Goal: Understand process/instructions: Learn how to perform a task or action

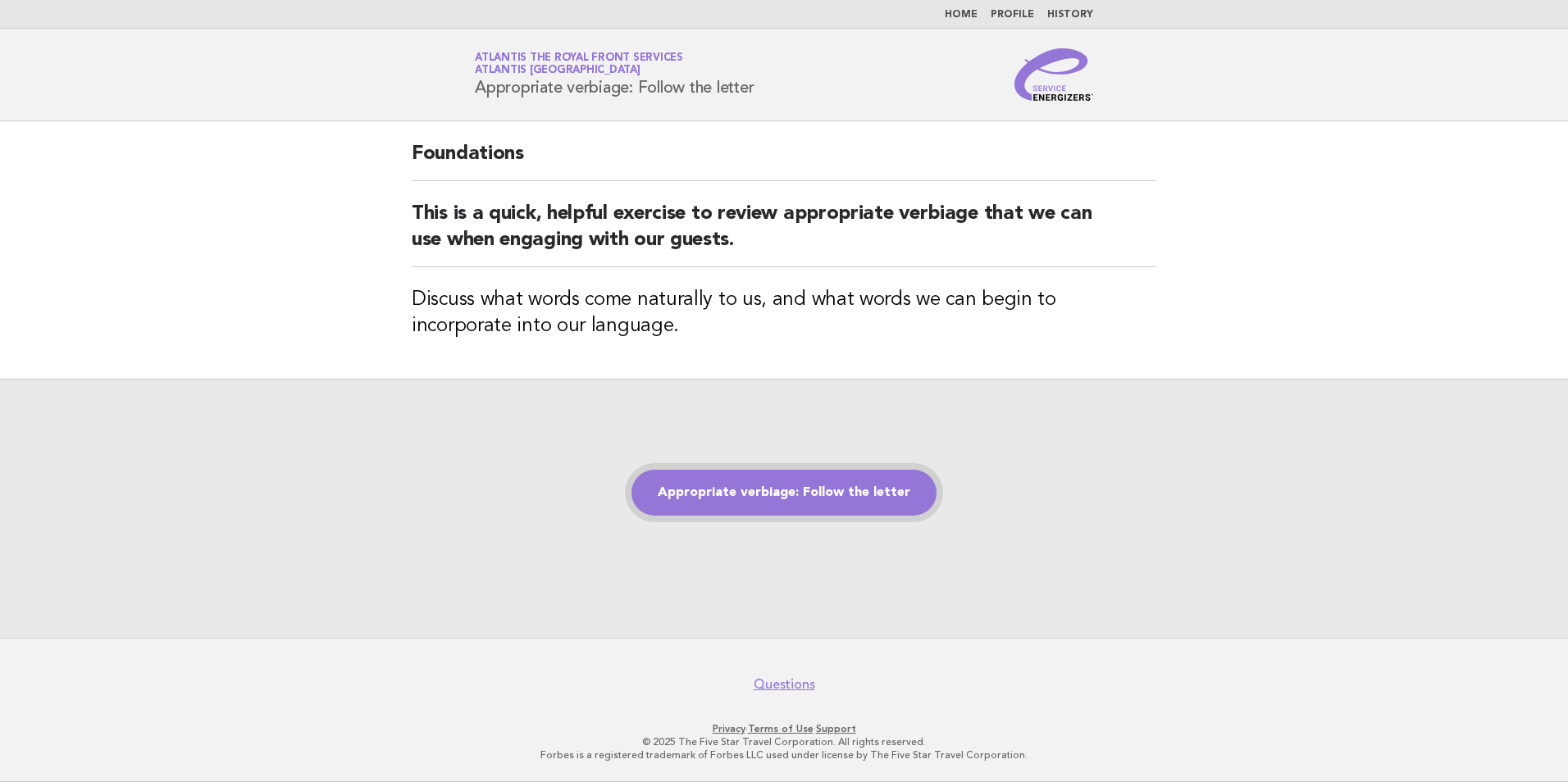
click at [796, 490] on link "Appropriate verbiage: Follow the letter" at bounding box center [784, 493] width 305 height 46
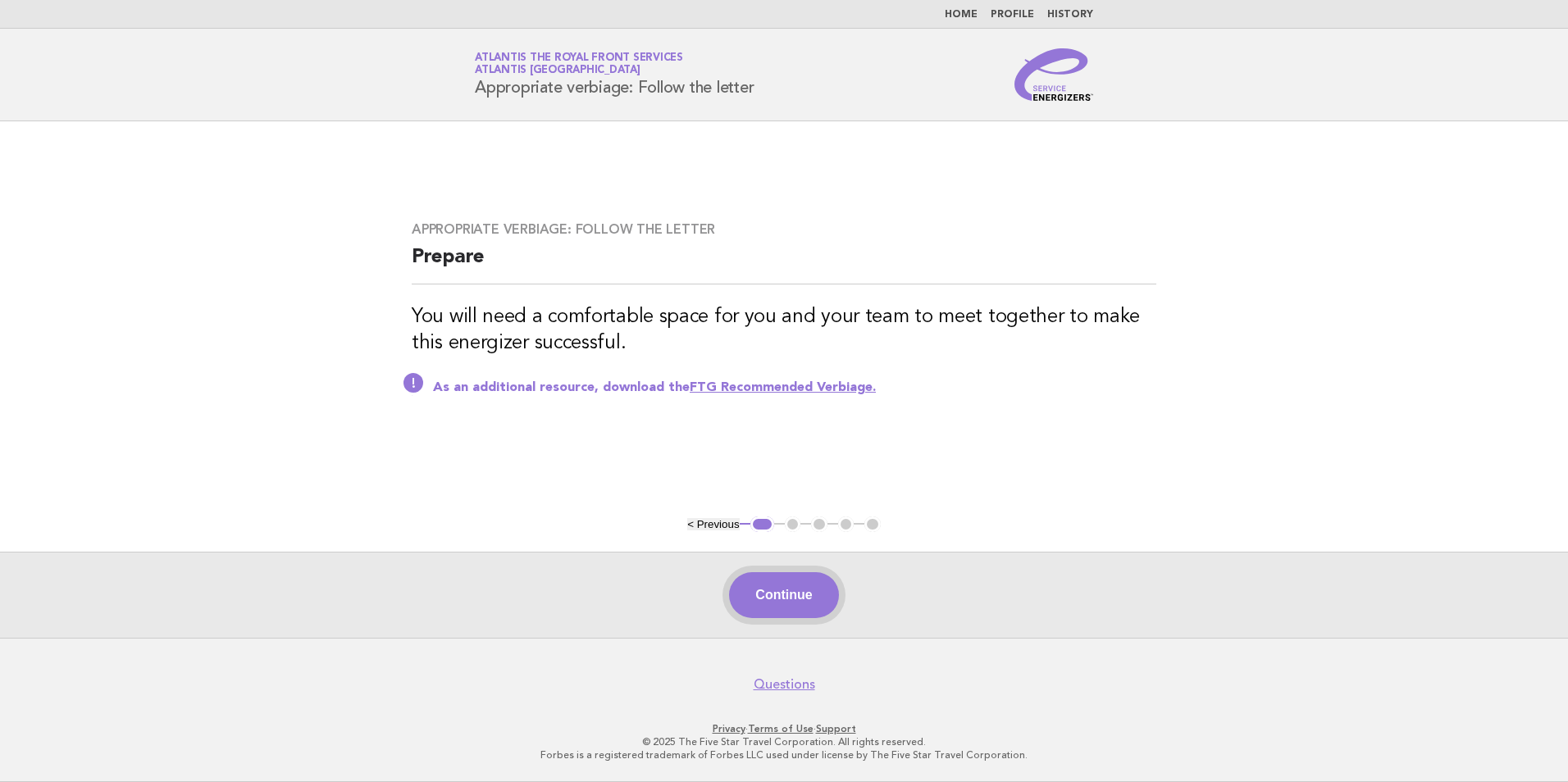
click at [791, 588] on button "Continue" at bounding box center [784, 595] width 109 height 46
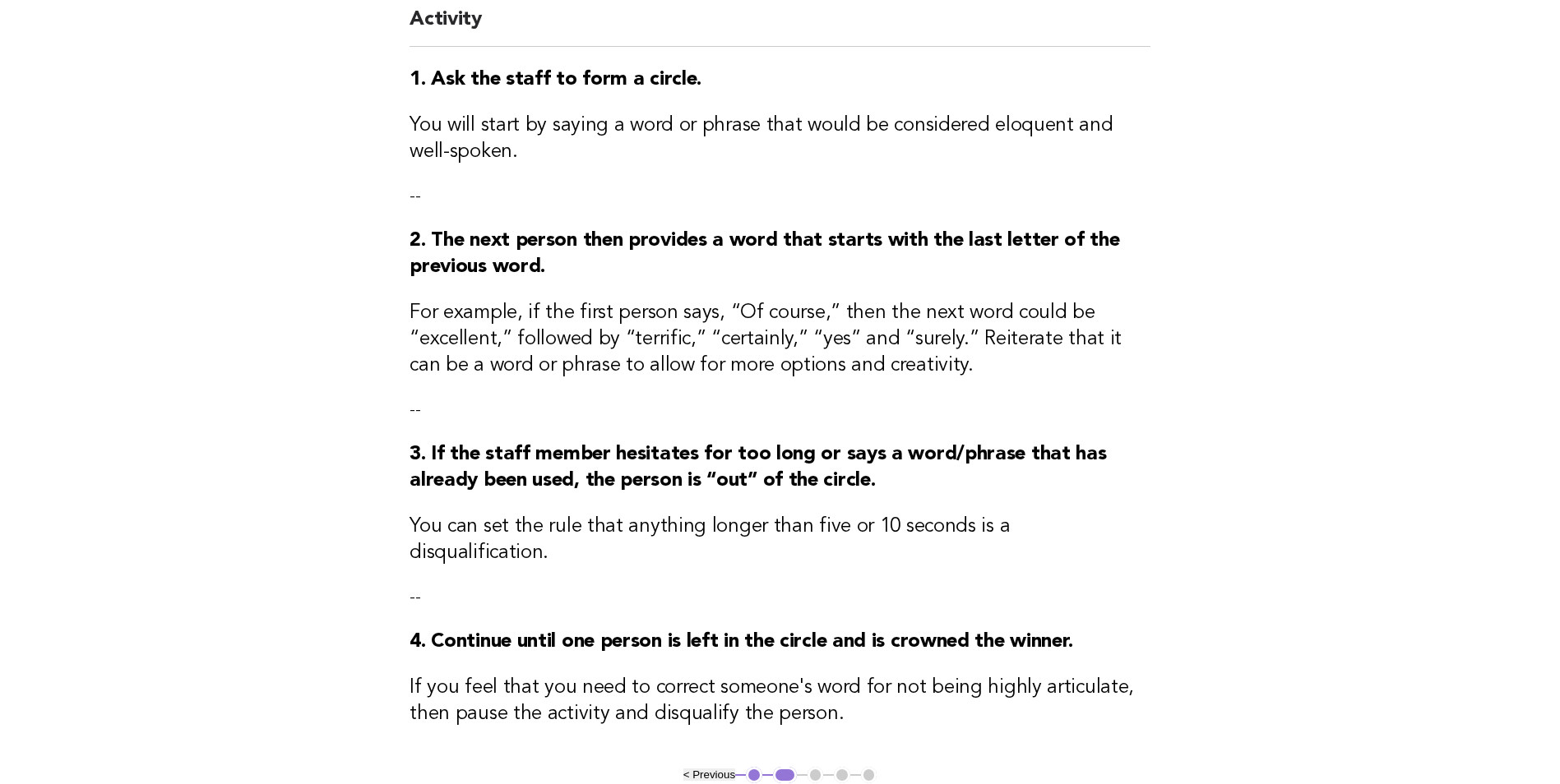
scroll to position [385, 0]
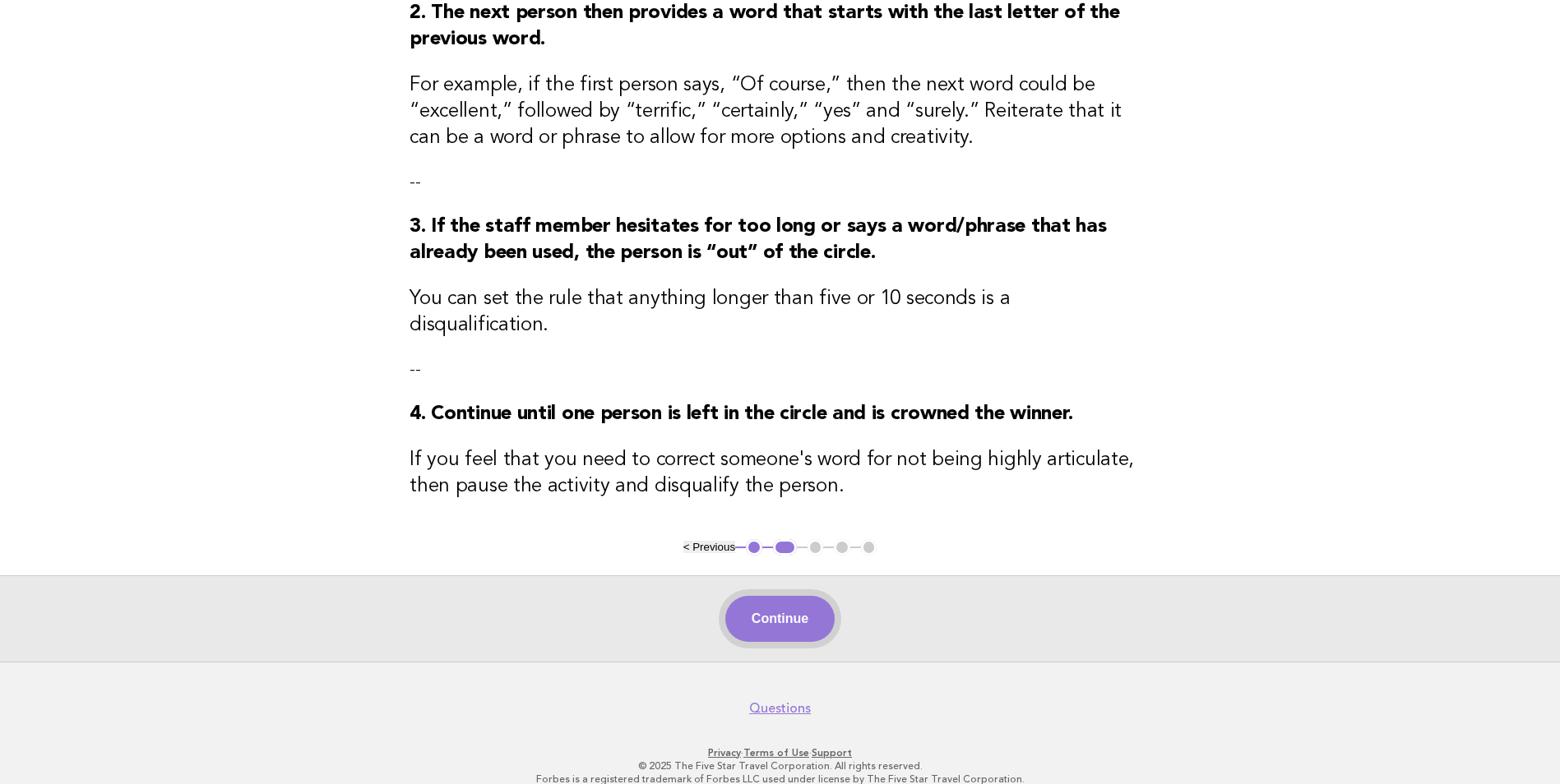
click at [810, 596] on button "Continue" at bounding box center [780, 619] width 110 height 46
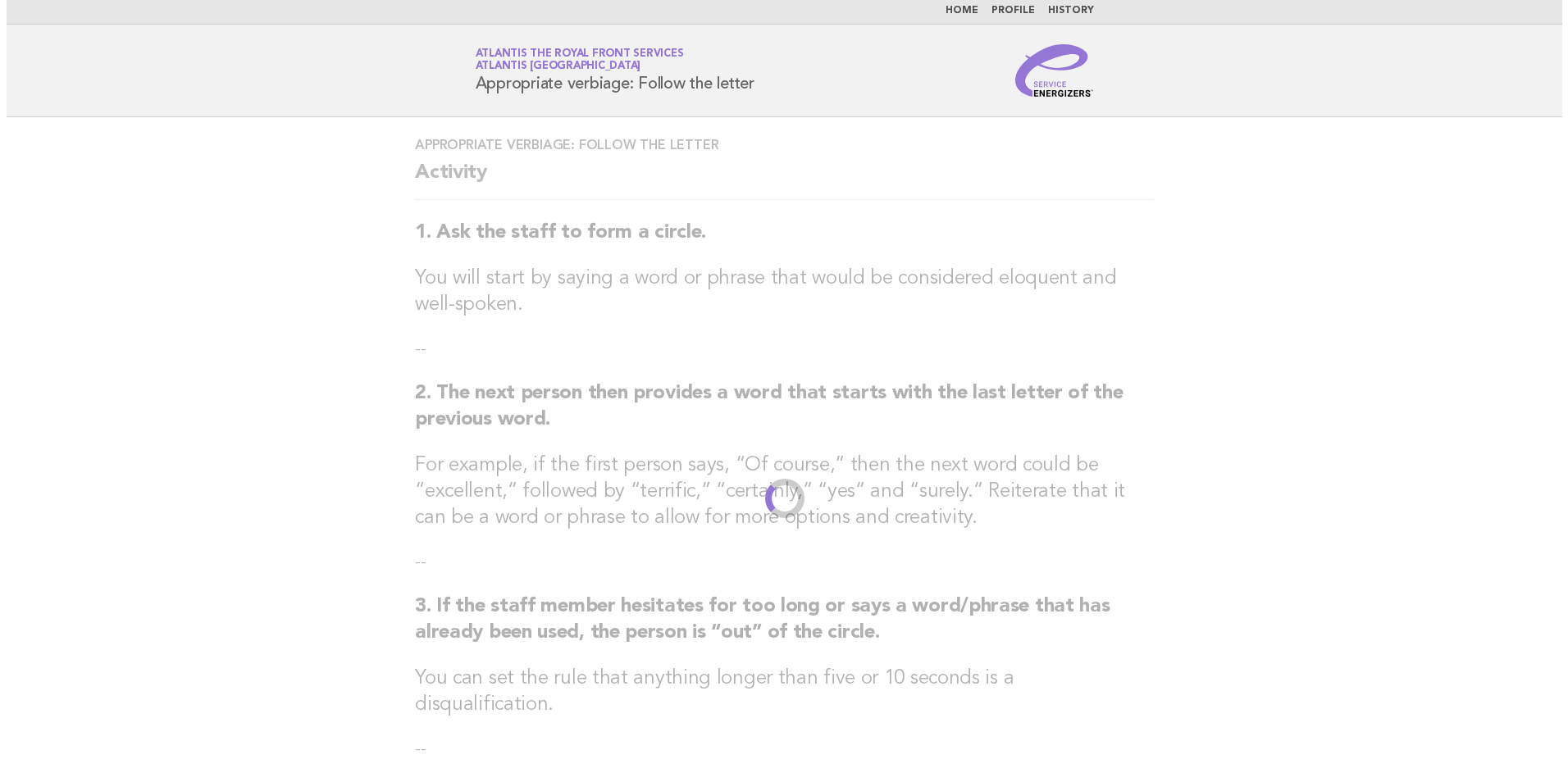
scroll to position [0, 0]
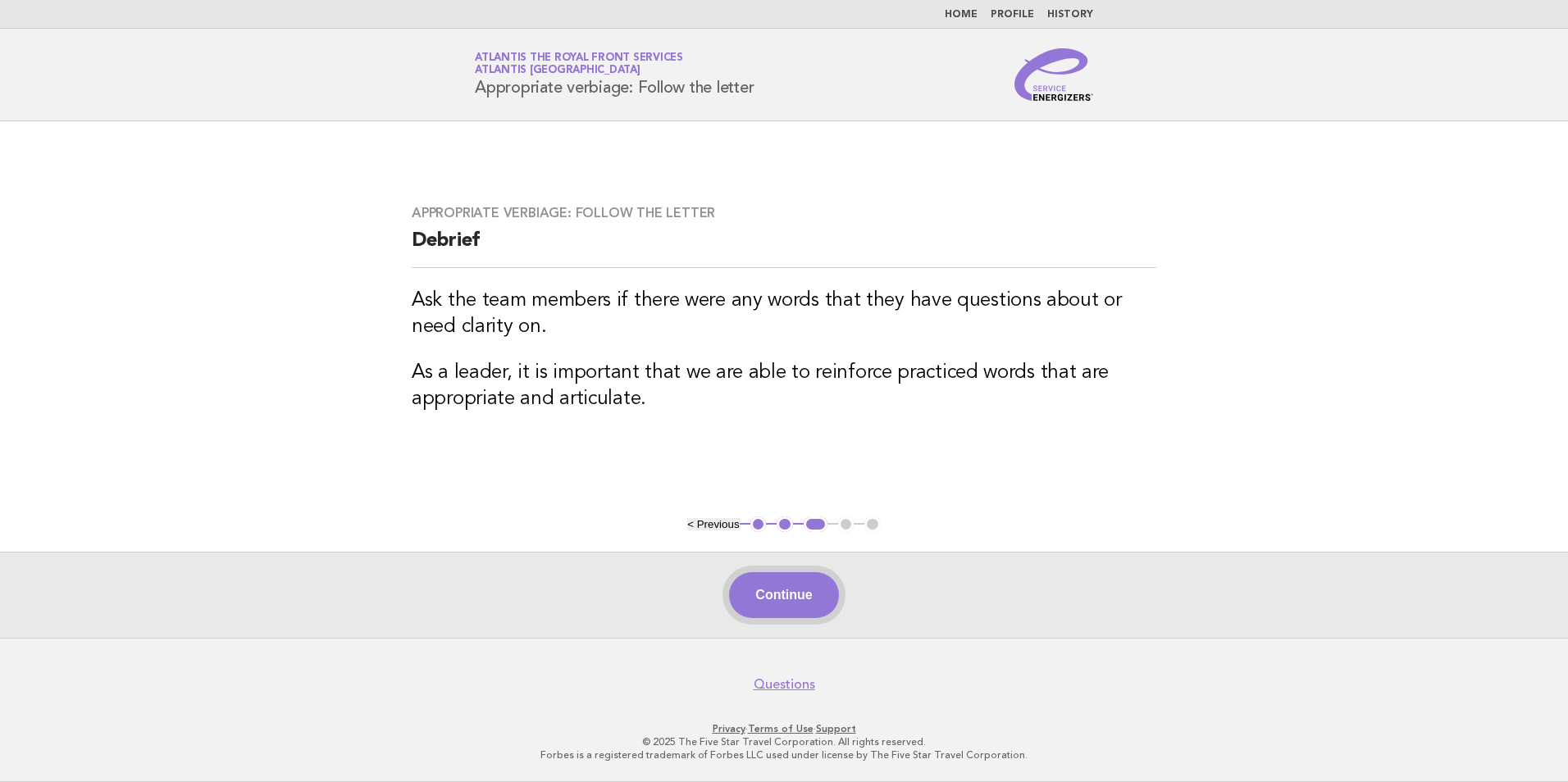
click at [803, 597] on button "Continue" at bounding box center [784, 595] width 109 height 46
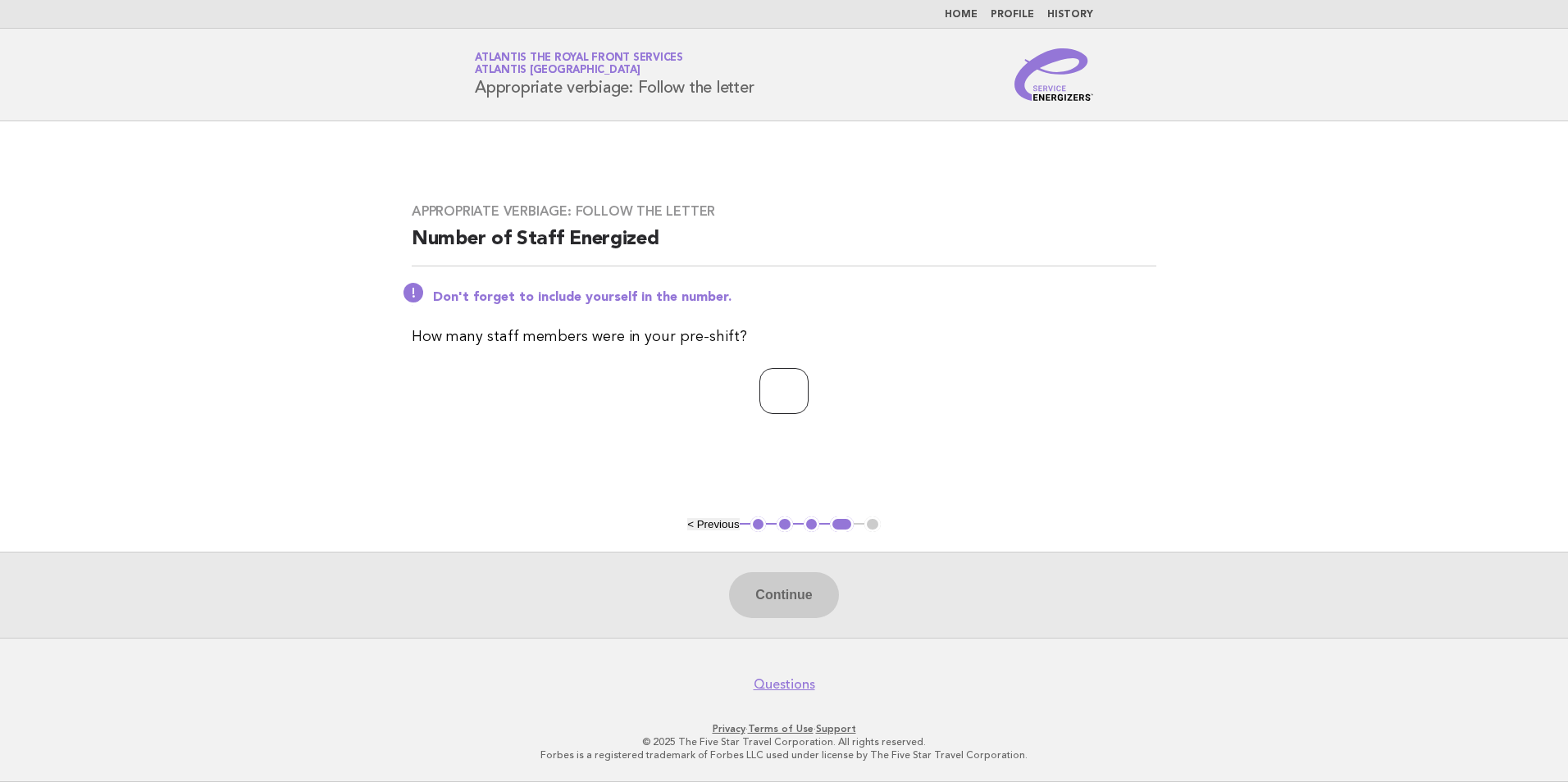
click at [788, 385] on input "number" at bounding box center [784, 391] width 49 height 46
type input "**"
click at [787, 596] on button "Continue" at bounding box center [784, 595] width 109 height 46
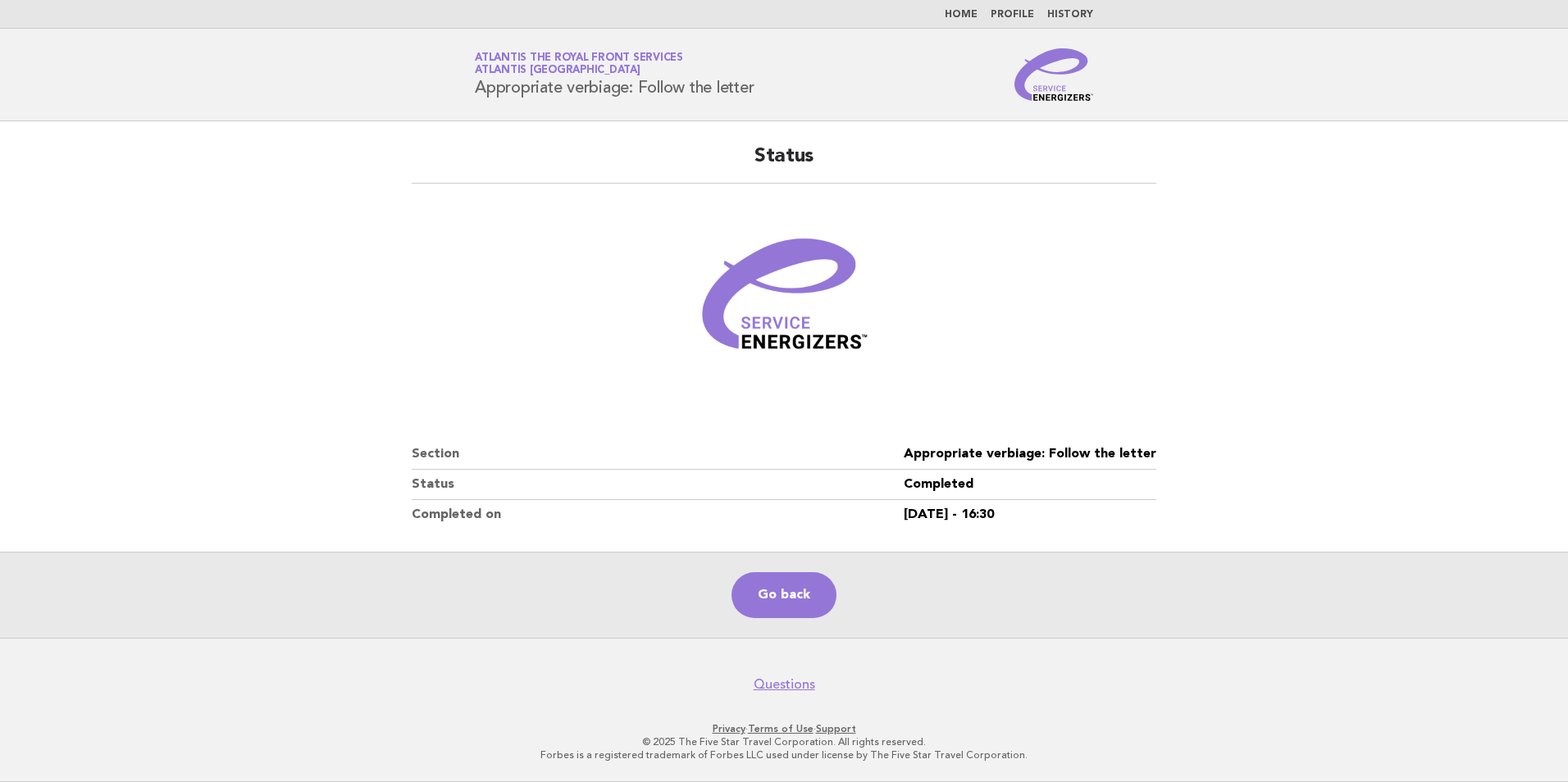
click at [970, 15] on link "Home" at bounding box center [960, 14] width 33 height 9
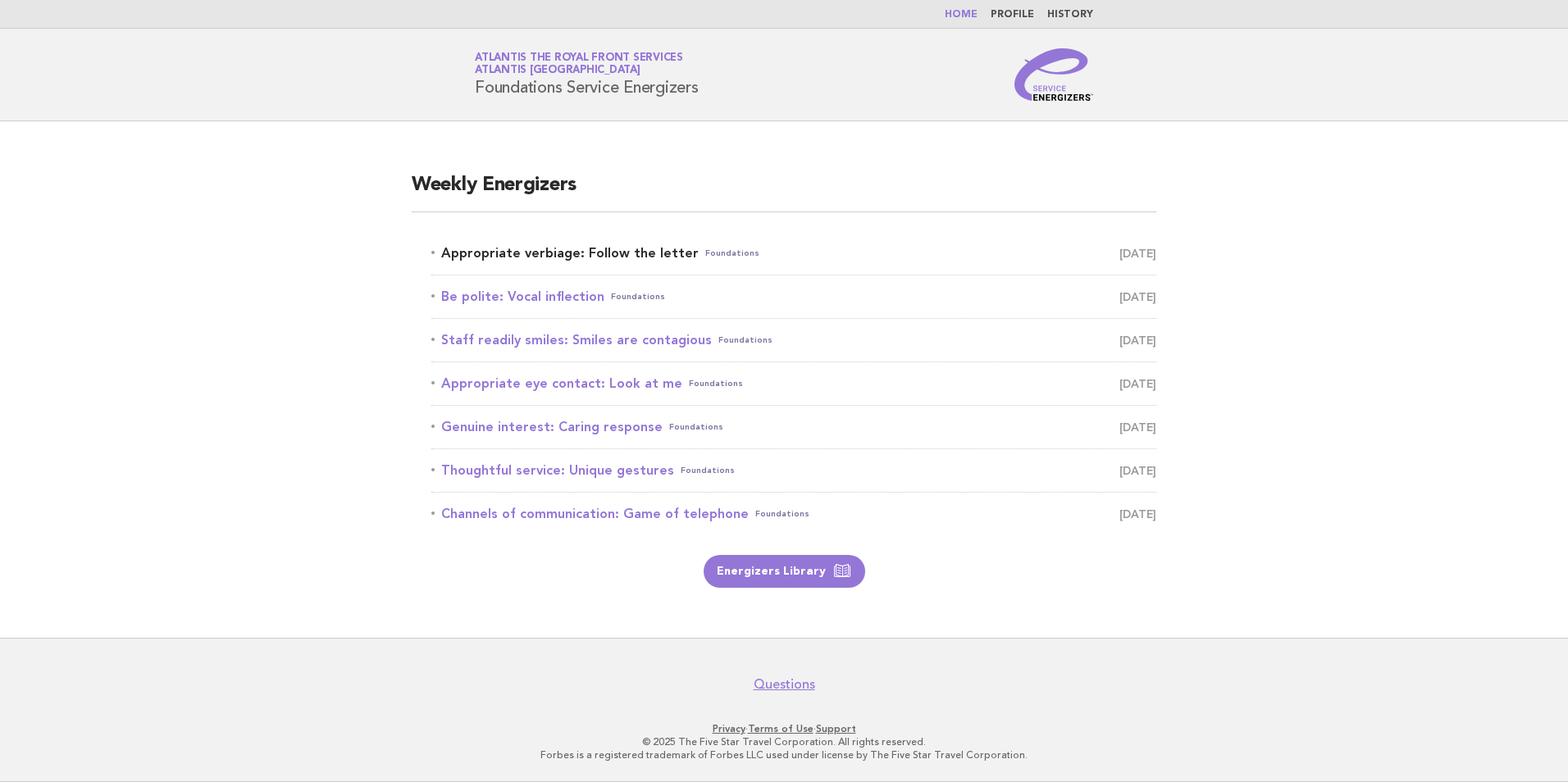
click at [585, 250] on link "Appropriate verbiage: Follow the letter Foundations August 23" at bounding box center [793, 253] width 725 height 23
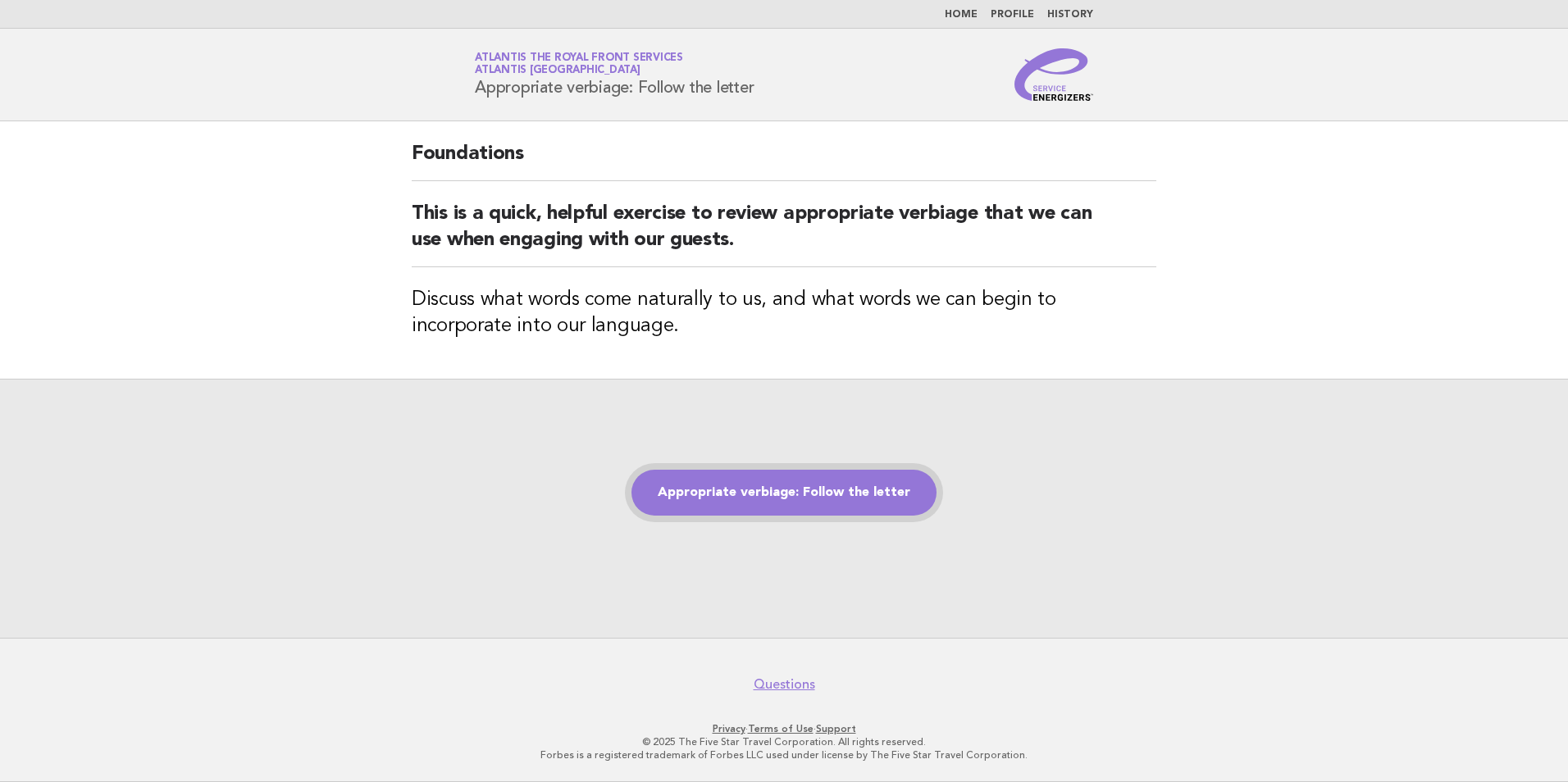
click at [874, 496] on link "Appropriate verbiage: Follow the letter" at bounding box center [784, 493] width 305 height 46
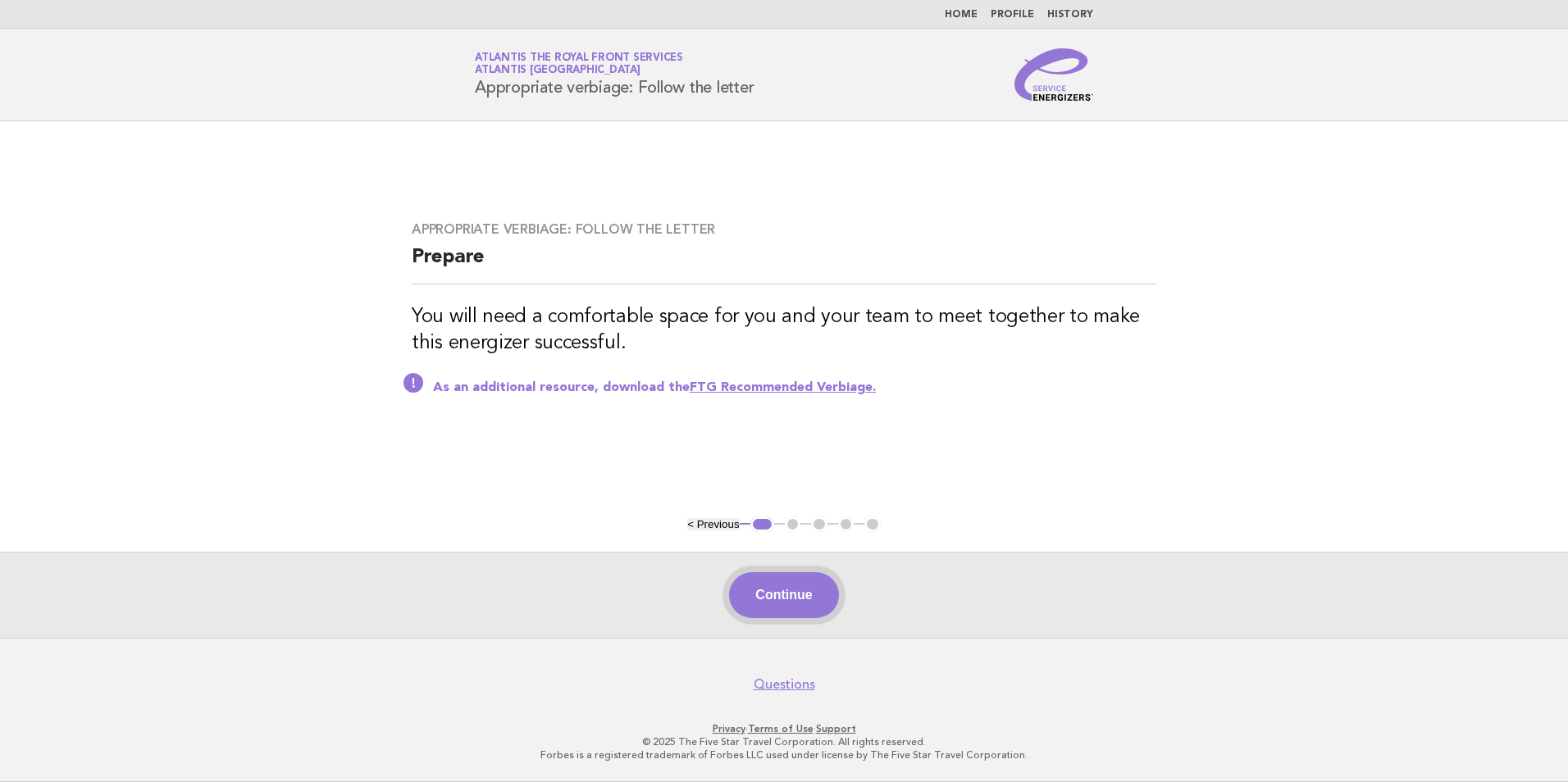
click at [797, 592] on button "Continue" at bounding box center [784, 595] width 109 height 46
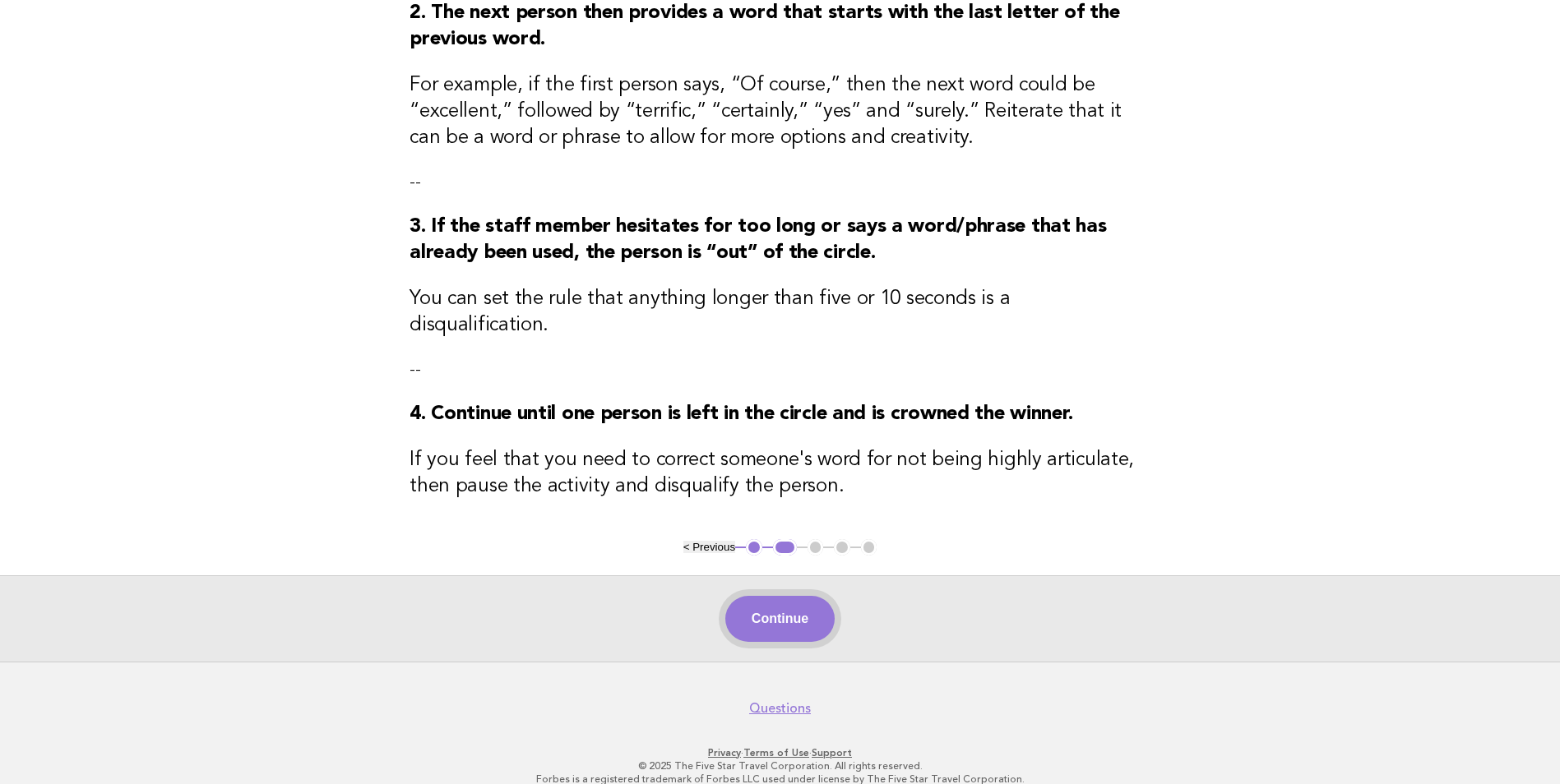
click at [795, 596] on button "Continue" at bounding box center [780, 619] width 110 height 46
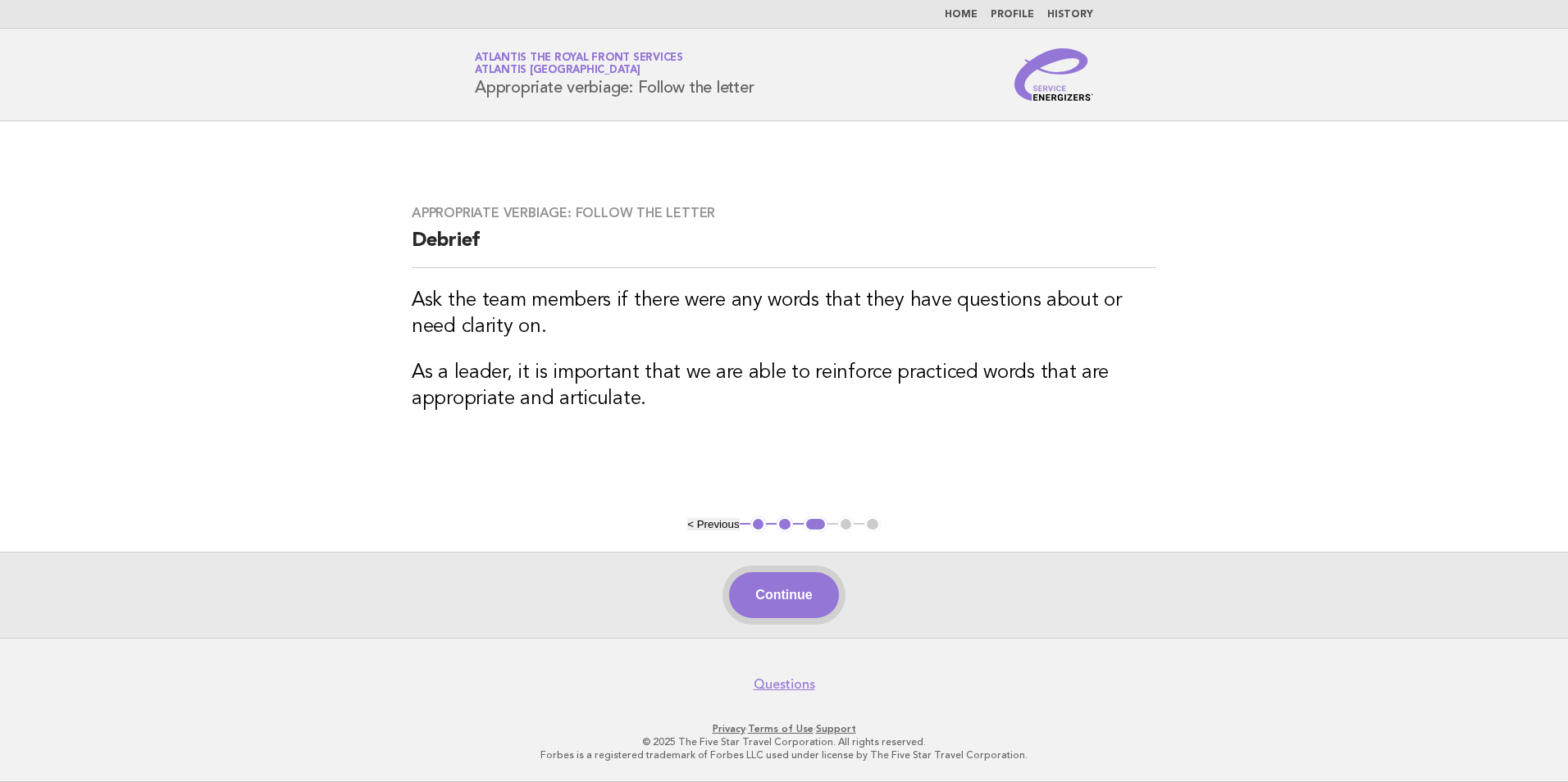
click at [792, 602] on button "Continue" at bounding box center [784, 595] width 109 height 46
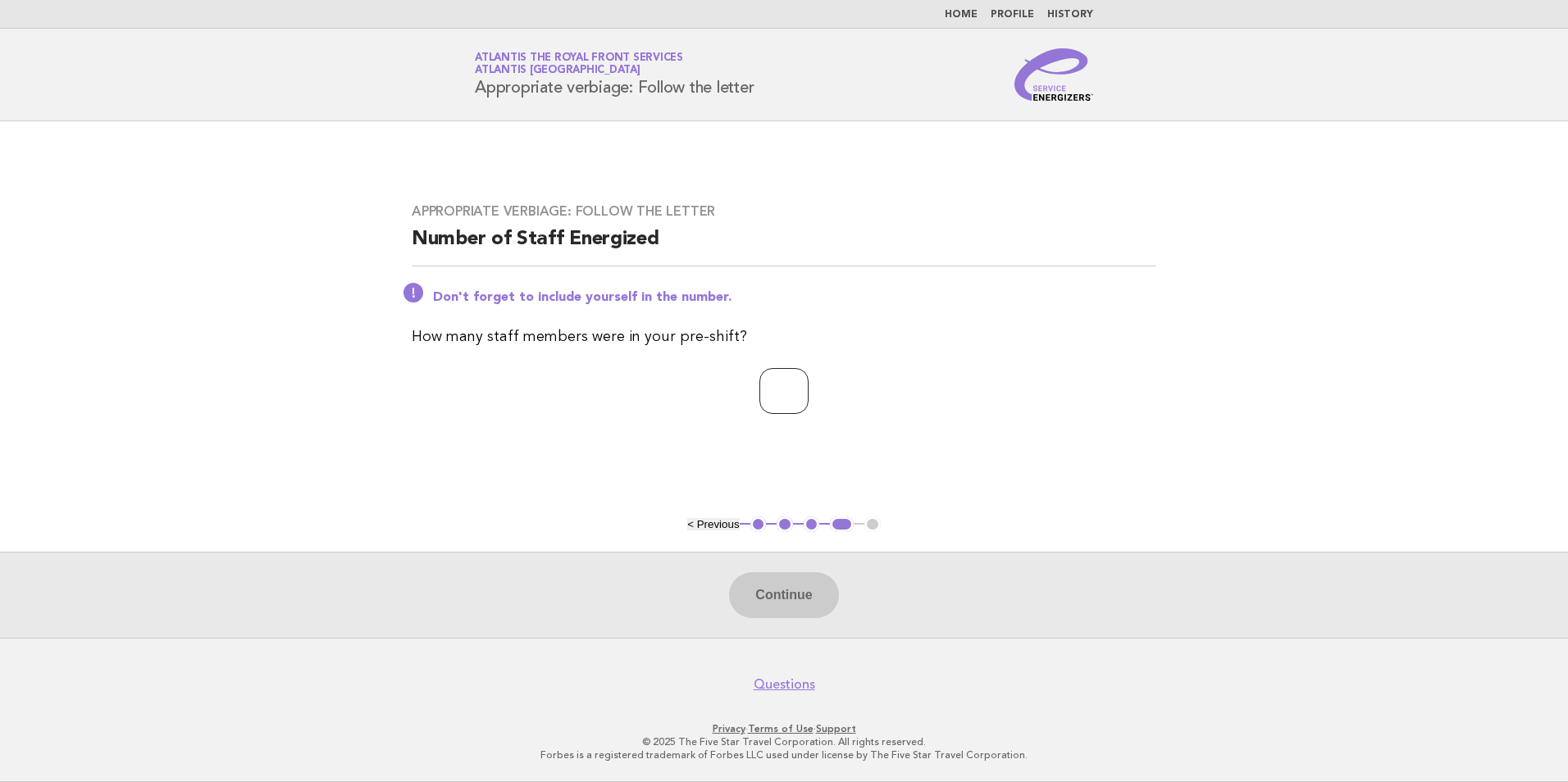
click at [778, 399] on input "number" at bounding box center [784, 391] width 49 height 46
type input "*"
click at [811, 602] on button "Continue" at bounding box center [784, 595] width 109 height 46
